Goal: Check status: Check status

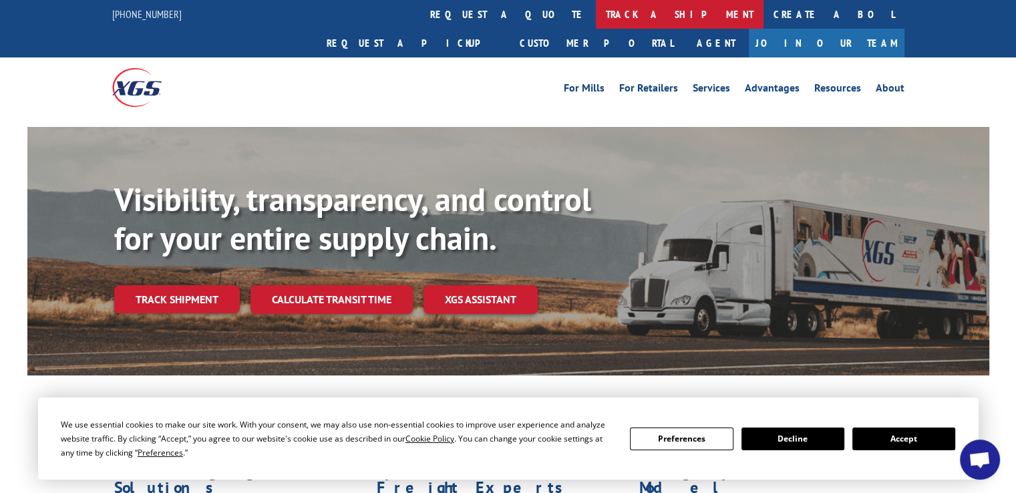
click at [596, 14] on link "track a shipment" at bounding box center [680, 14] width 168 height 29
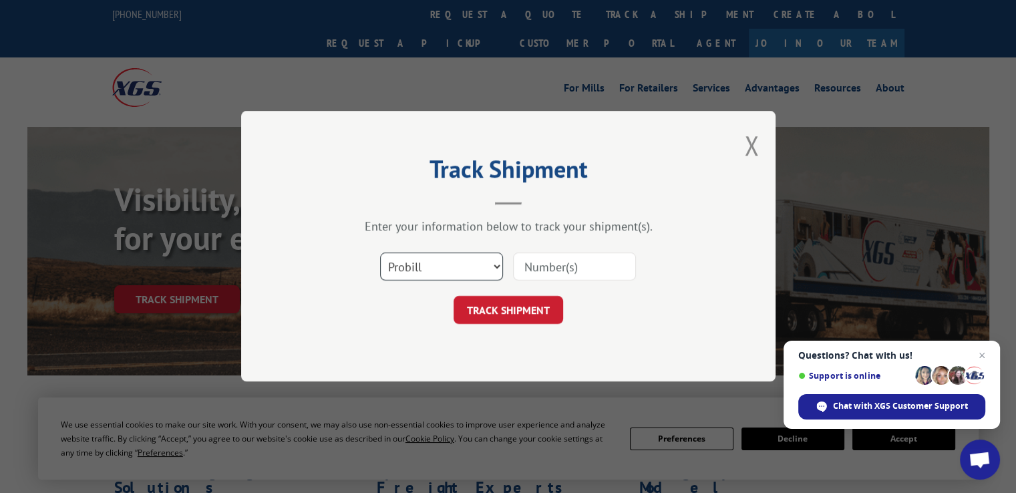
click at [493, 264] on select "Select category... Probill BOL PO" at bounding box center [441, 267] width 123 height 28
select select "bol"
click at [380, 253] on select "Select category... Probill BOL PO" at bounding box center [441, 267] width 123 height 28
click at [590, 263] on input at bounding box center [574, 267] width 123 height 28
type input "5997375"
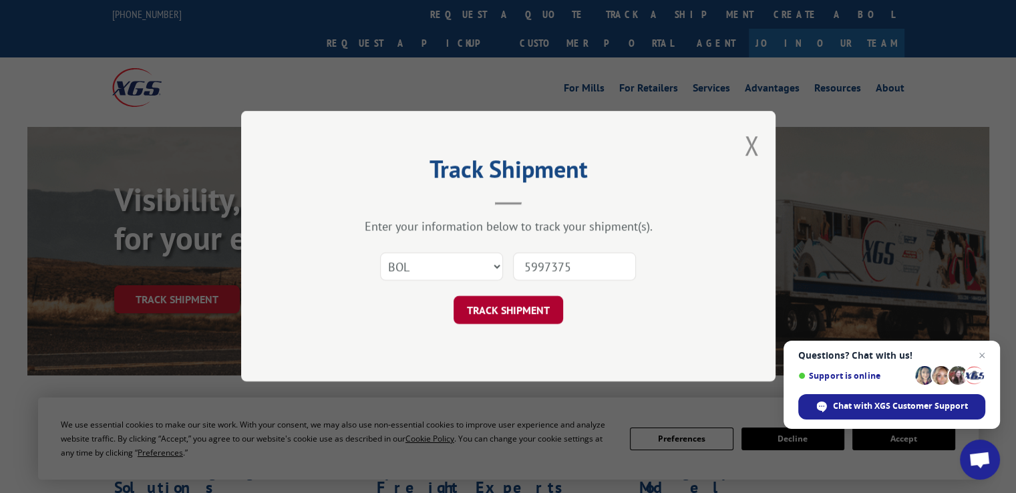
click at [467, 316] on button "TRACK SHIPMENT" at bounding box center [508, 310] width 110 height 28
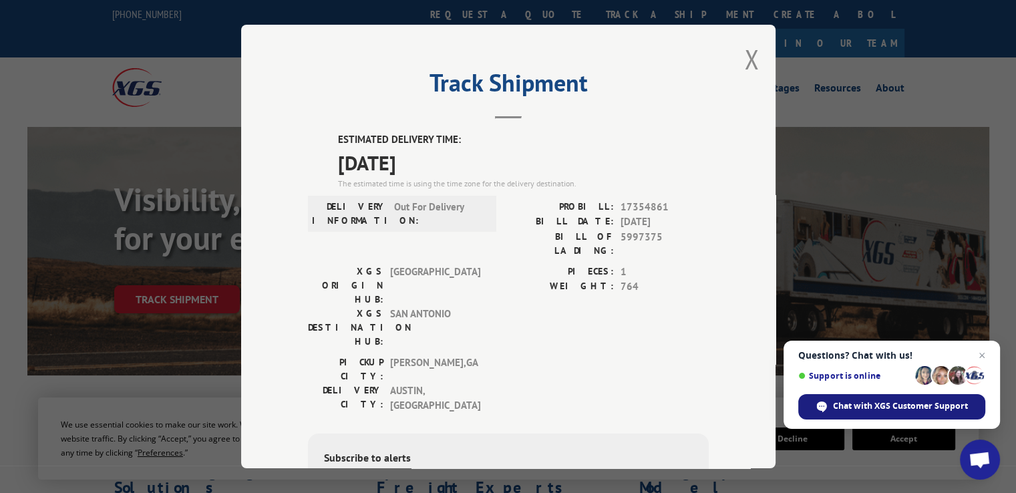
click at [901, 408] on span "Chat with XGS Customer Support" at bounding box center [900, 406] width 135 height 12
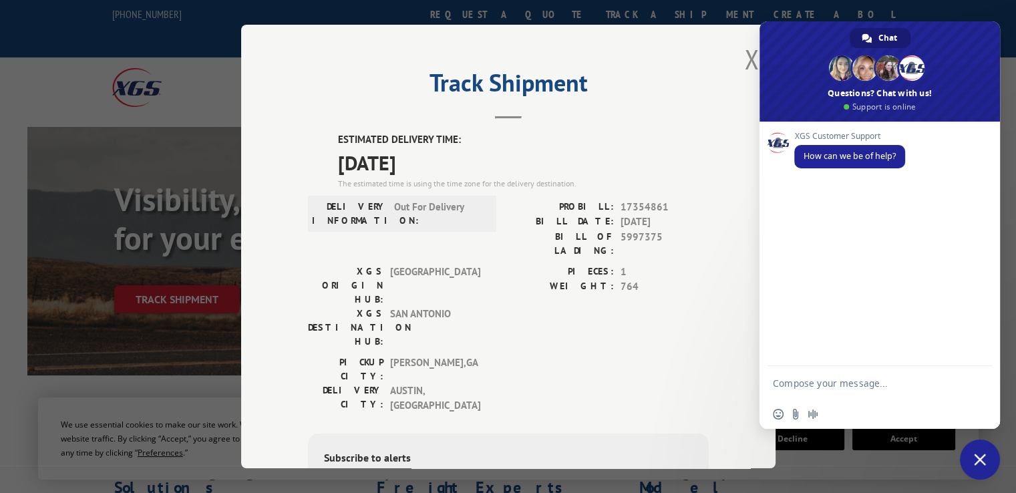
click at [816, 380] on textarea "Compose your message..." at bounding box center [866, 382] width 187 height 33
type textarea "I just want to make sure this will be delivered [DATE]. 5997375"
click at [978, 372] on span "Send" at bounding box center [977, 371] width 10 height 10
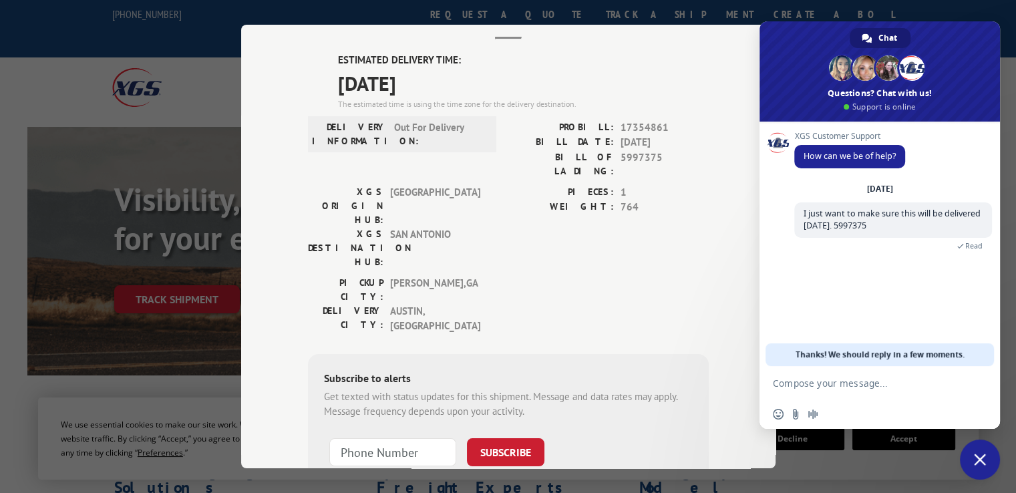
scroll to position [157, 0]
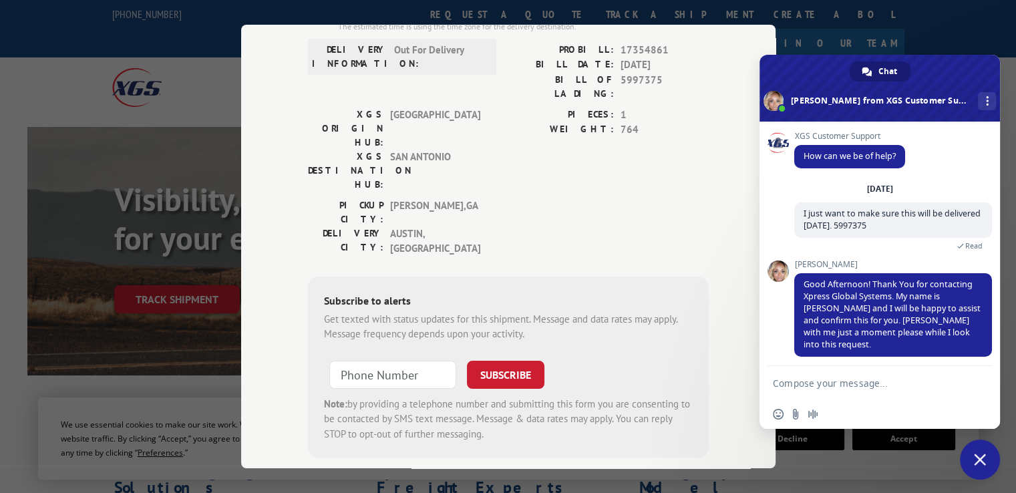
click at [837, 384] on textarea "Compose your message..." at bounding box center [866, 382] width 187 height 33
type textarea "ty"
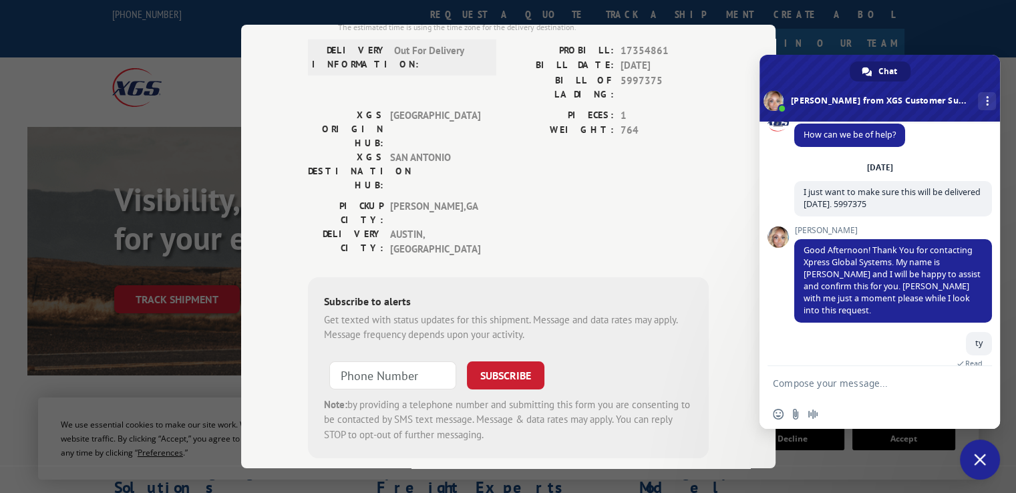
scroll to position [57, 0]
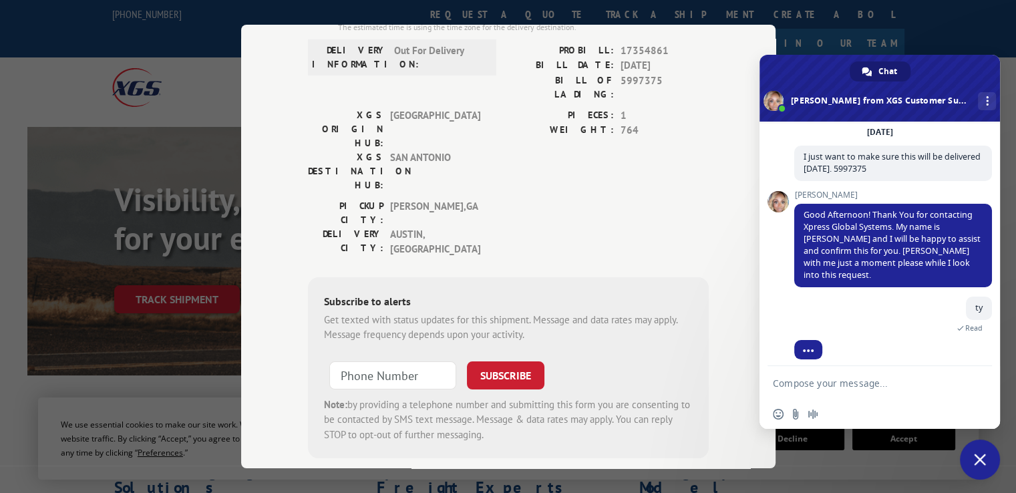
click at [844, 381] on textarea "Compose your message..." at bounding box center [866, 382] width 187 height 33
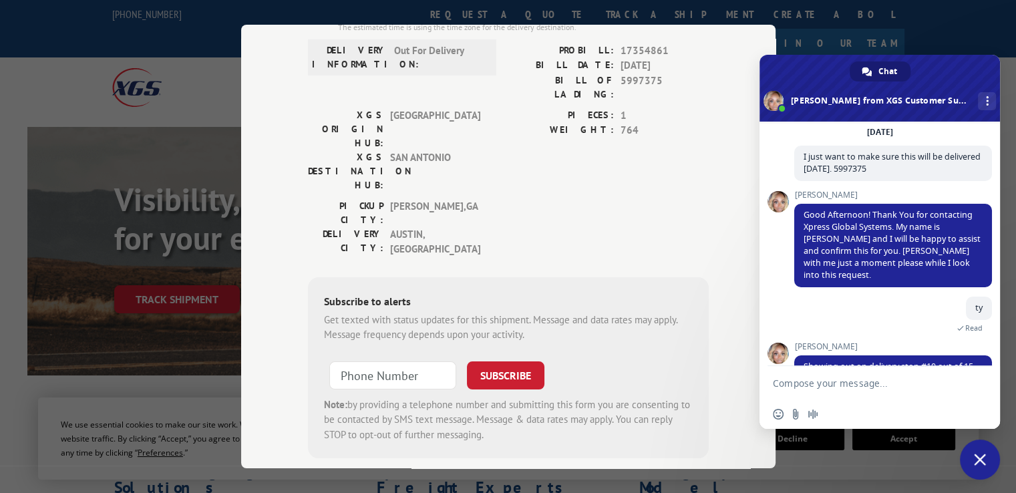
scroll to position [115, 0]
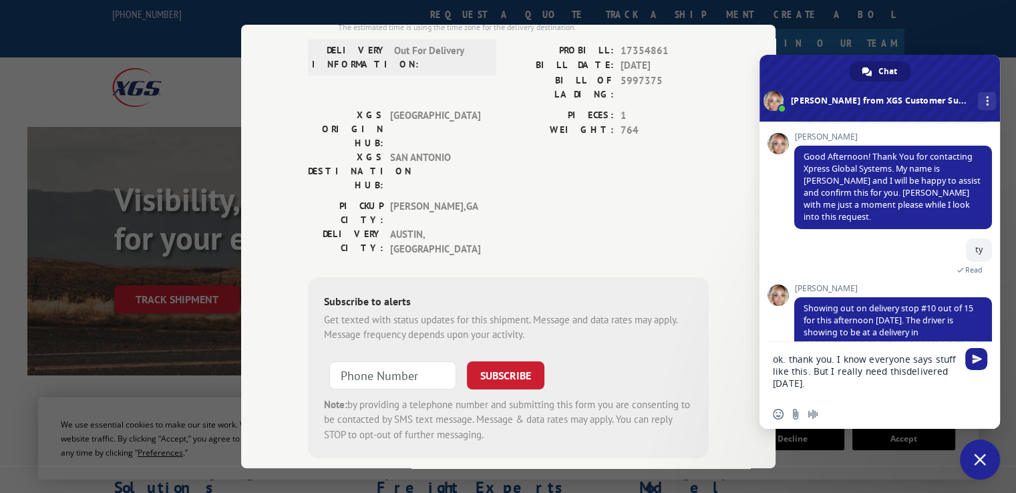
click at [900, 372] on textarea "ok. thank you. I know everyone says stuff like this. But I really need thisdeli…" at bounding box center [866, 370] width 187 height 57
click at [838, 383] on textarea "ok. thank you. I know everyone says stuff like this. But I really need this del…" at bounding box center [866, 370] width 187 height 57
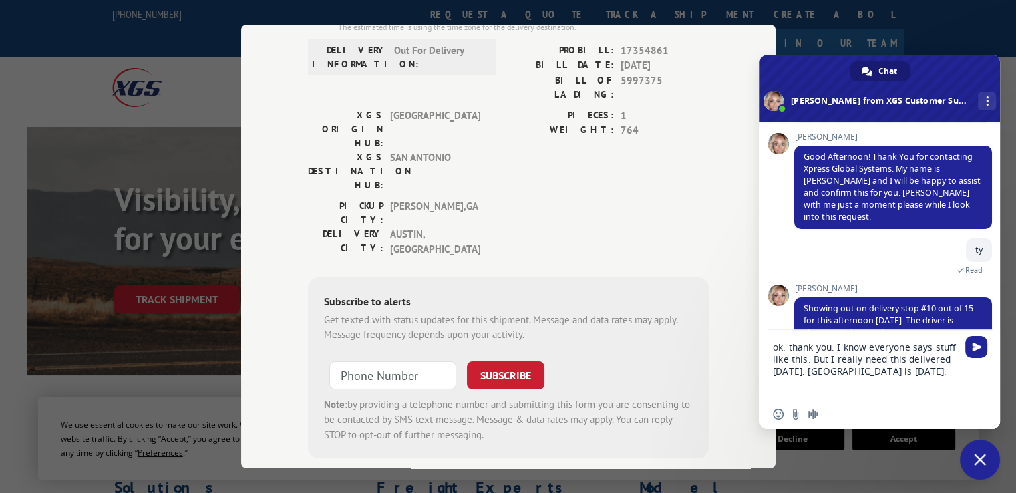
click at [813, 371] on textarea "ok. thank you. I know everyone says stuff like this. But I really need this del…" at bounding box center [866, 364] width 187 height 69
click at [920, 375] on textarea "ok. thank you. I know everyone says stuff like this. But I really need this del…" at bounding box center [866, 364] width 187 height 69
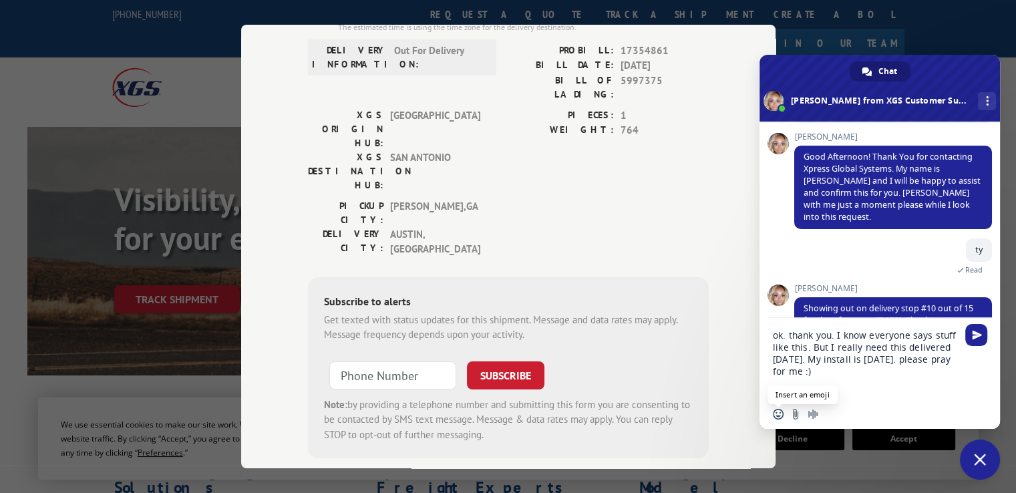
click at [777, 412] on span "Insert an emoji" at bounding box center [778, 414] width 11 height 11
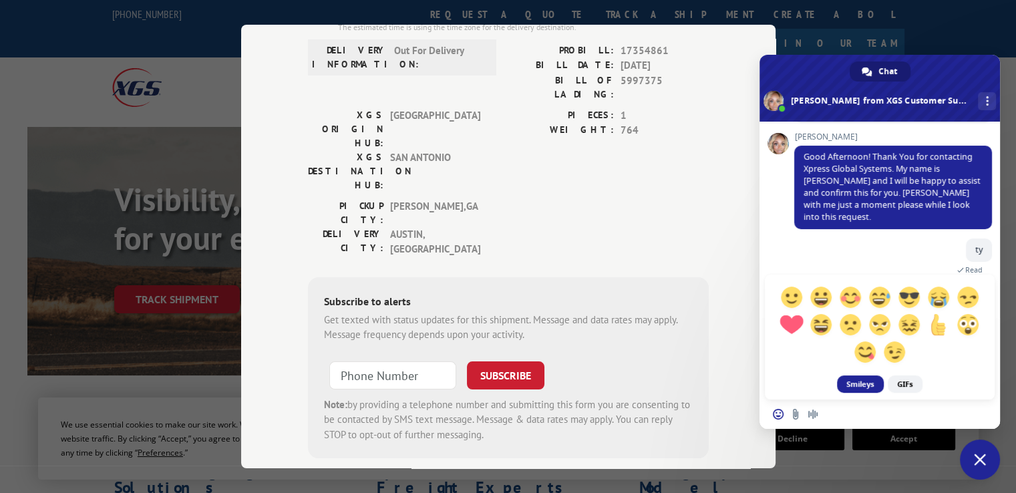
click at [792, 323] on span at bounding box center [790, 323] width 23 height 23
type textarea "ok. thank you. I know everyone says stuff like this. But I really need this del…"
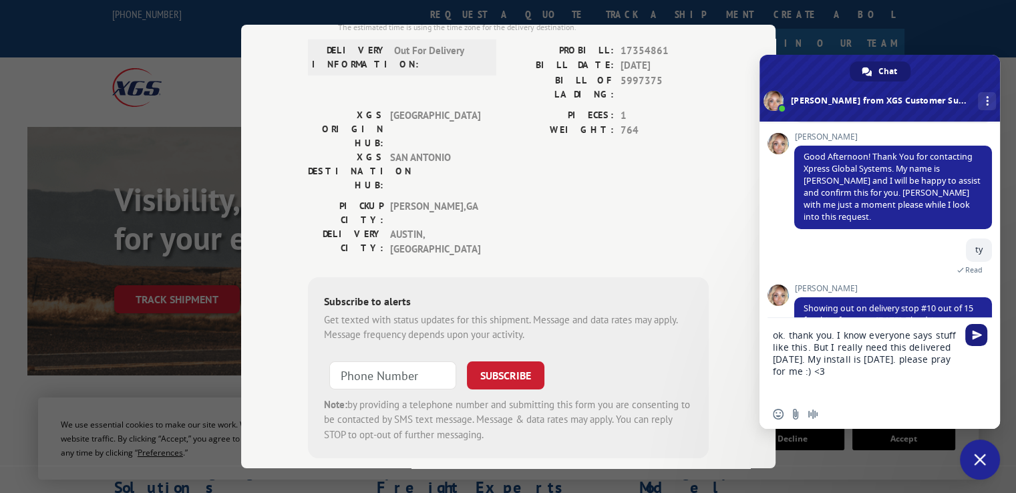
click at [976, 332] on span "Send" at bounding box center [977, 335] width 10 height 10
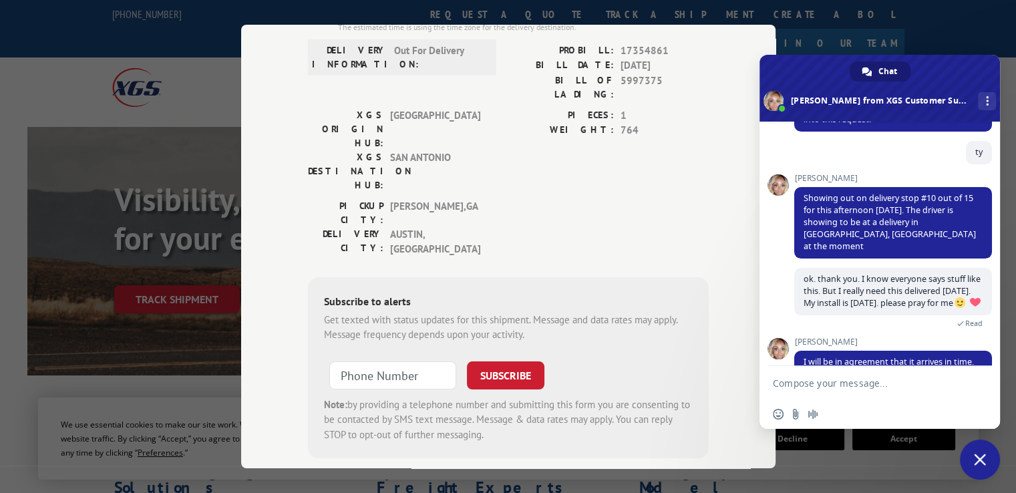
scroll to position [361, 0]
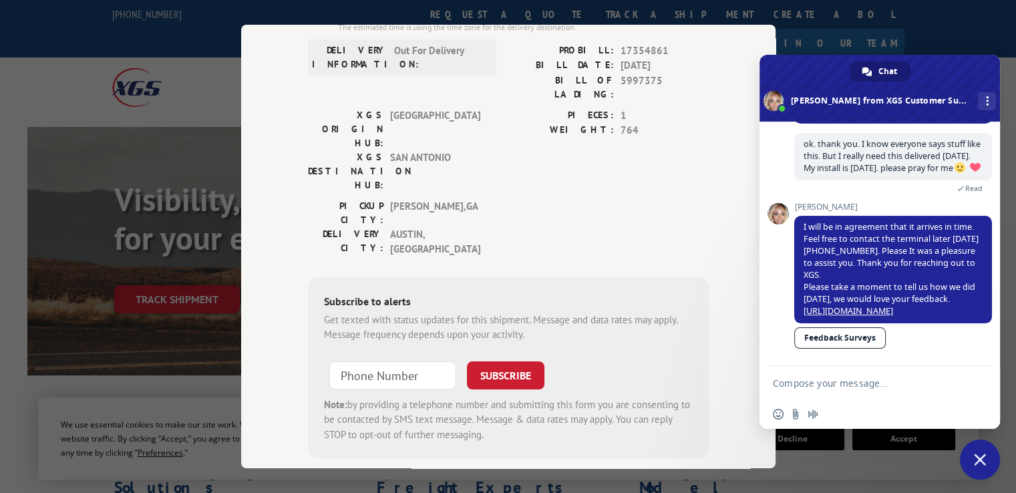
click at [983, 459] on span "Close chat" at bounding box center [980, 459] width 12 height 12
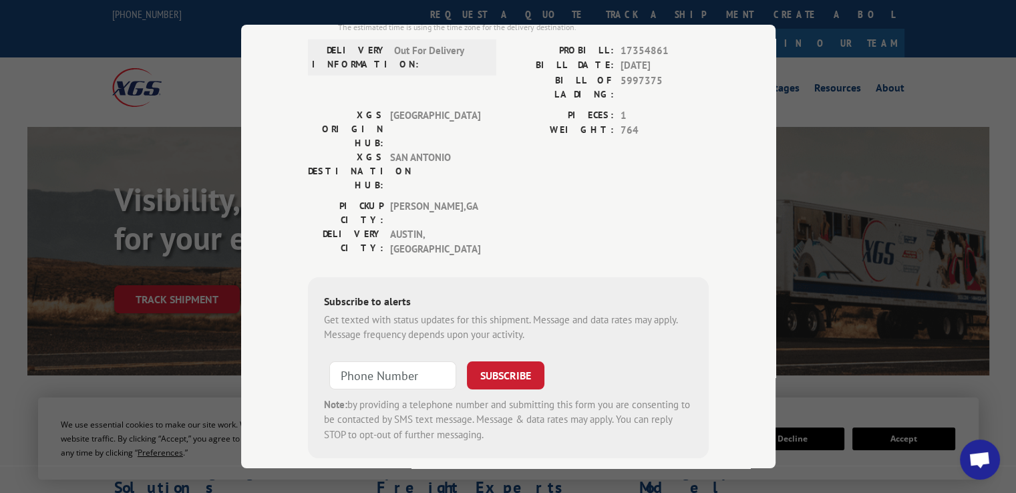
click at [907, 147] on div "Track Shipment ESTIMATED DELIVERY TIME: [DATE] The estimated time is using the …" at bounding box center [508, 246] width 1016 height 493
